Goal: Task Accomplishment & Management: Use online tool/utility

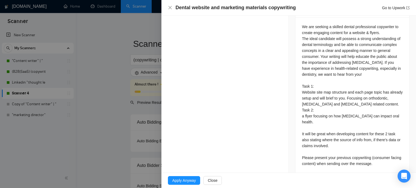
scroll to position [243, 0]
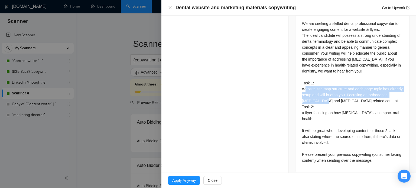
drag, startPoint x: 307, startPoint y: 78, endPoint x: 344, endPoint y: 91, distance: 39.5
click at [344, 91] on div "We are seeking a skilled dental professional copywriter to create engaging cont…" at bounding box center [352, 92] width 101 height 143
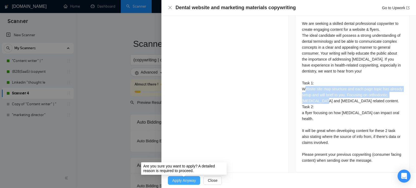
click at [178, 181] on span "Apply Anyway" at bounding box center [184, 181] width 24 height 6
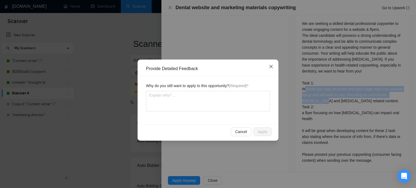
click at [272, 67] on icon "close" at bounding box center [271, 66] width 4 height 4
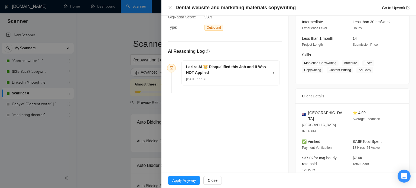
scroll to position [0, 0]
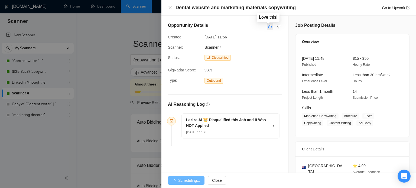
click at [268, 27] on icon "like" at bounding box center [270, 27] width 4 height 4
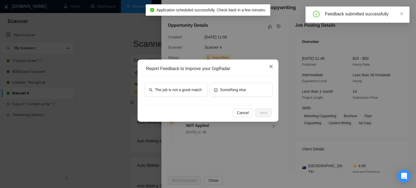
click at [271, 65] on icon "close" at bounding box center [271, 66] width 4 height 4
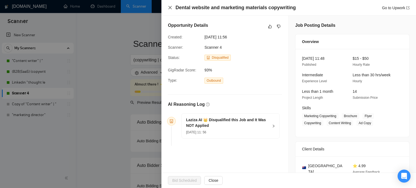
drag, startPoint x: 171, startPoint y: 7, endPoint x: 157, endPoint y: 42, distance: 38.4
click at [171, 7] on icon "close" at bounding box center [169, 7] width 3 height 3
